Goal: Task Accomplishment & Management: Manage account settings

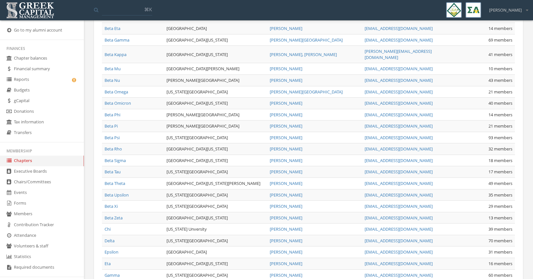
scroll to position [382, 0]
click at [111, 203] on link "Beta Xi" at bounding box center [110, 206] width 13 height 6
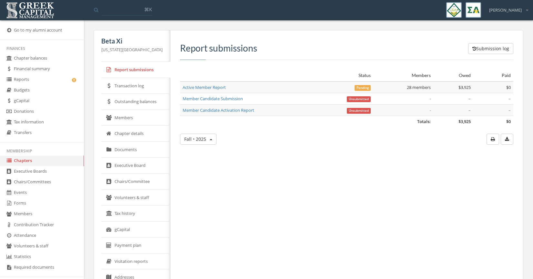
click at [211, 90] on link "Active Member Report" at bounding box center [204, 87] width 43 height 6
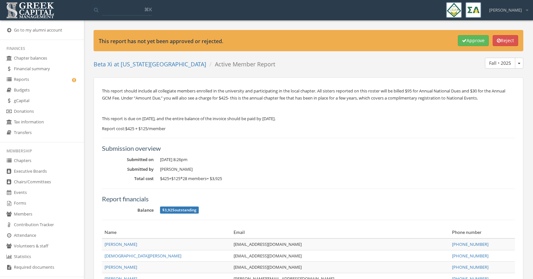
click at [520, 65] on button "Fall • 2025" at bounding box center [519, 63] width 8 height 11
click at [360, 146] on h5 "Submission overview" at bounding box center [308, 148] width 413 height 7
click at [153, 65] on link "Beta Xi at [US_STATE][GEOGRAPHIC_DATA]" at bounding box center [150, 64] width 113 height 8
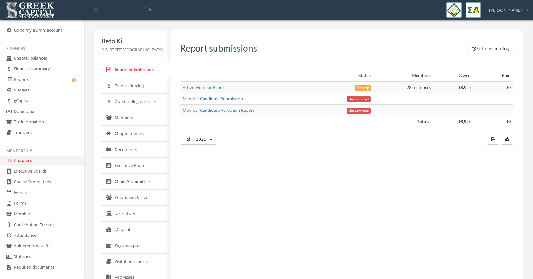
click at [127, 118] on link "Members" at bounding box center [135, 118] width 69 height 16
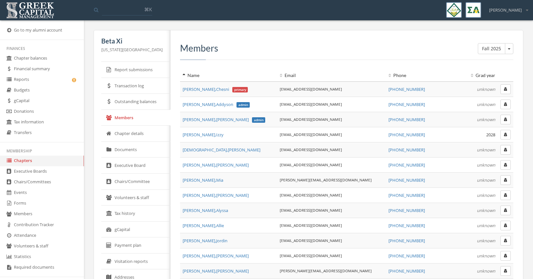
click at [193, 89] on span "[PERSON_NAME] primary" at bounding box center [215, 89] width 65 height 6
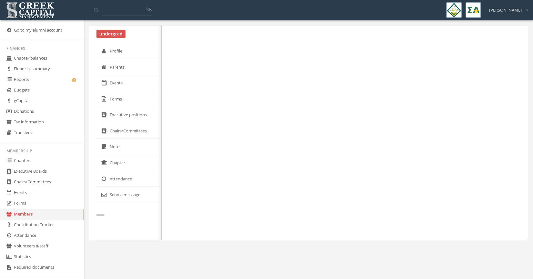
select select "******"
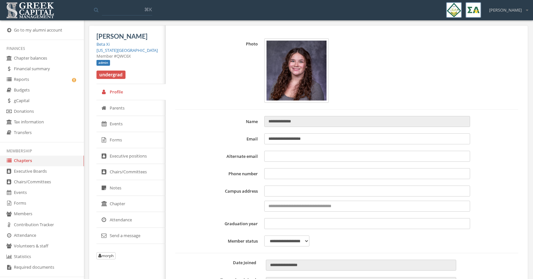
type input "**********"
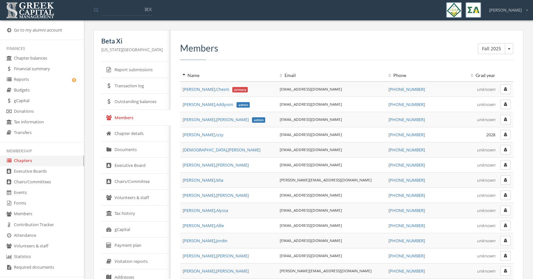
click at [504, 90] on icon "button" at bounding box center [505, 89] width 3 height 4
